Goal: Transaction & Acquisition: Purchase product/service

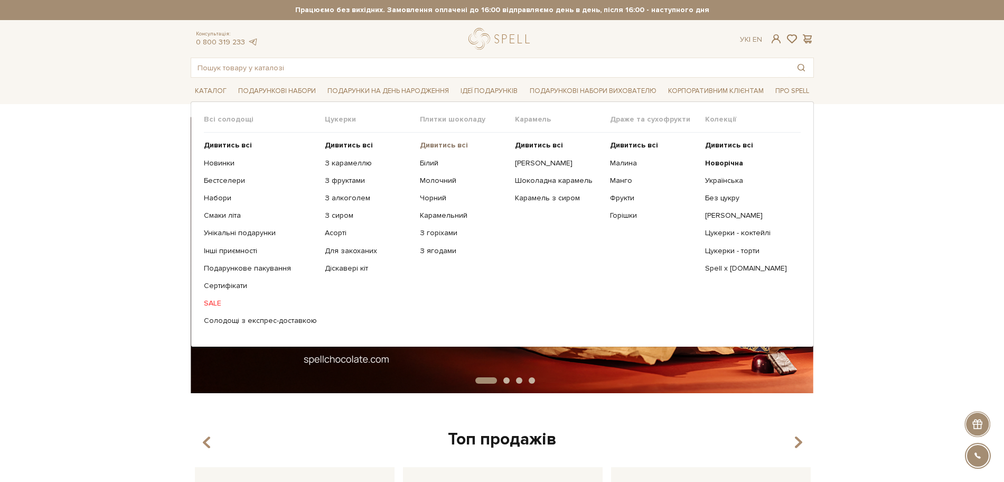
click at [444, 143] on b "Дивитись всі" at bounding box center [444, 145] width 48 height 9
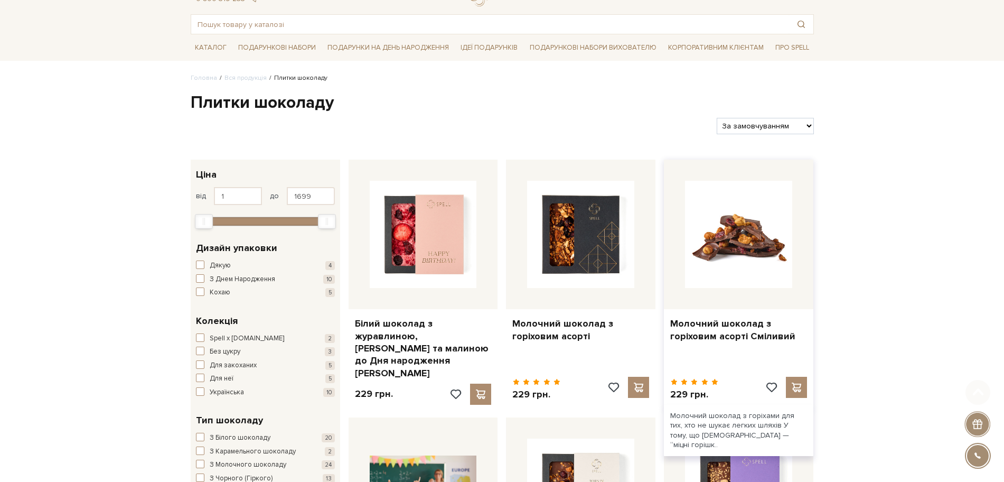
scroll to position [66, 0]
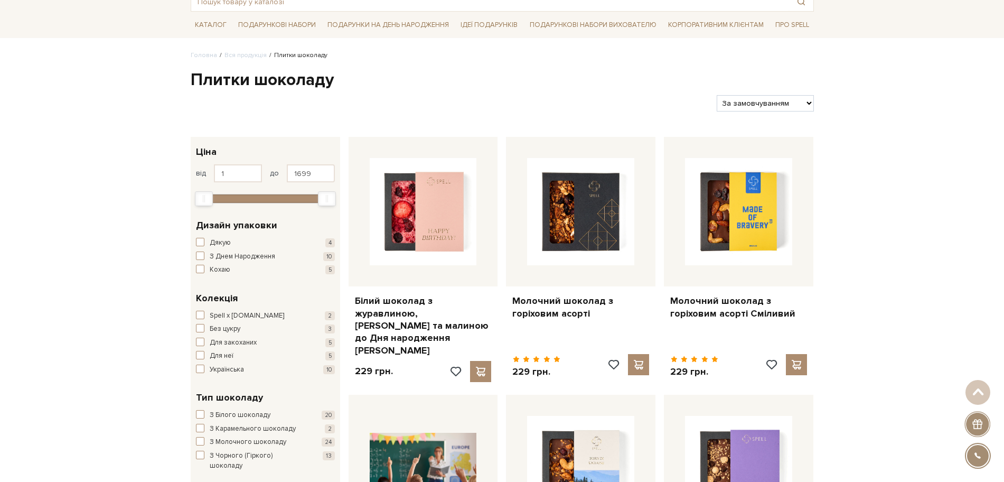
click at [735, 106] on select "За замовчуванням За Ціною (зростання) За Ціною (зменшення) Новинки За популярні…" at bounding box center [765, 103] width 97 height 16
select select "https://spellchocolate.com/our-productions/plitki-shokoladu/?sort=p.price&order…"
click at [717, 95] on select "За замовчуванням За Ціною (зростання) За Ціною (зменшення) Новинки За популярні…" at bounding box center [765, 103] width 97 height 16
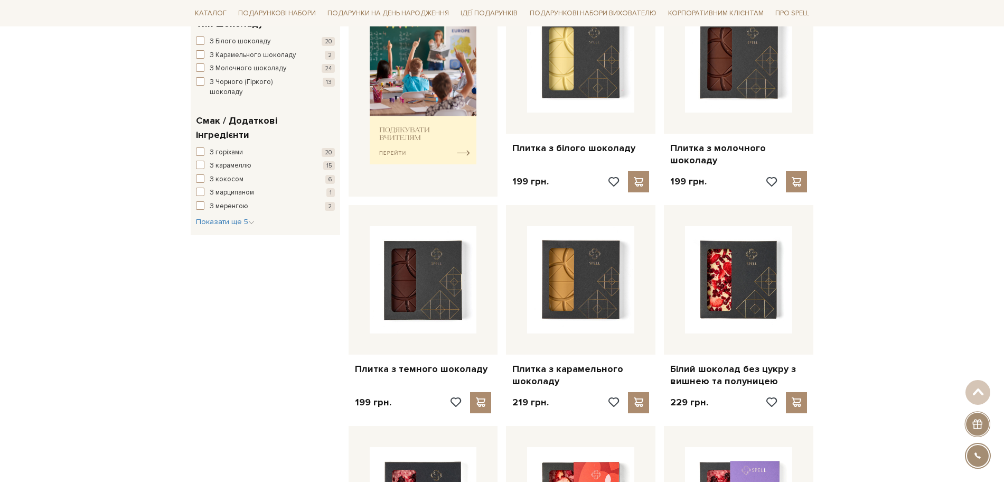
scroll to position [462, 0]
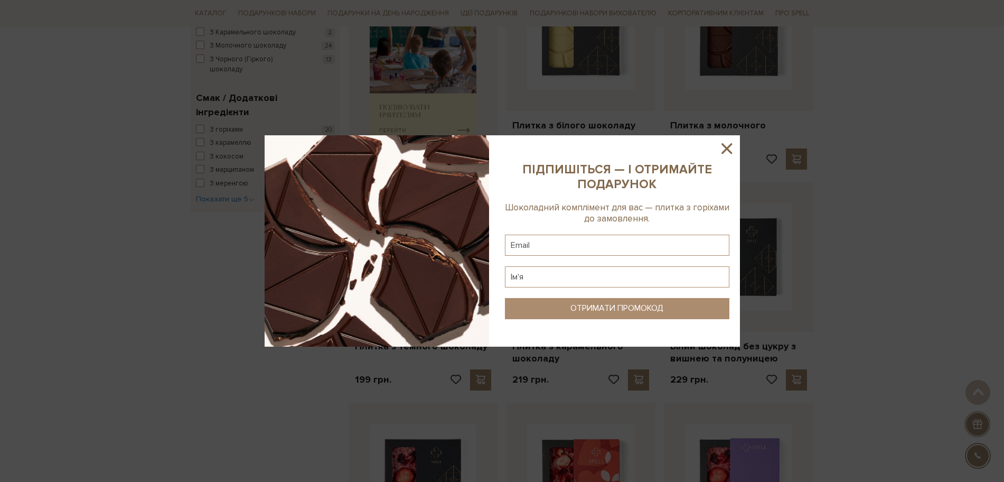
click at [728, 140] on icon at bounding box center [727, 148] width 18 height 18
